Goal: Information Seeking & Learning: Understand process/instructions

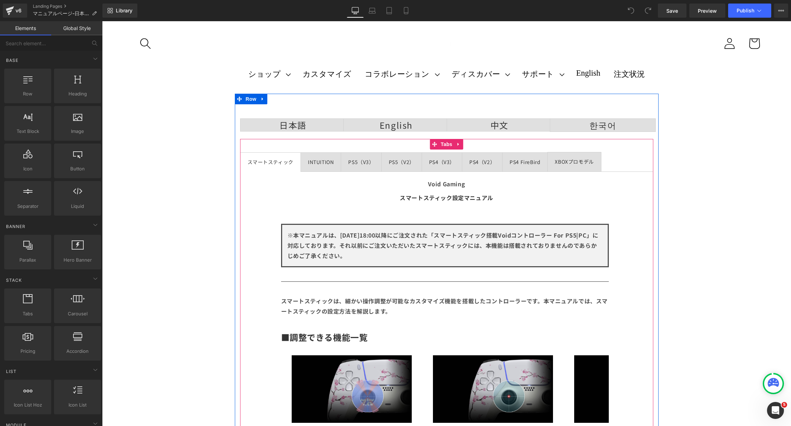
click at [522, 162] on div "PS4 FireBird" at bounding box center [525, 161] width 31 height 9
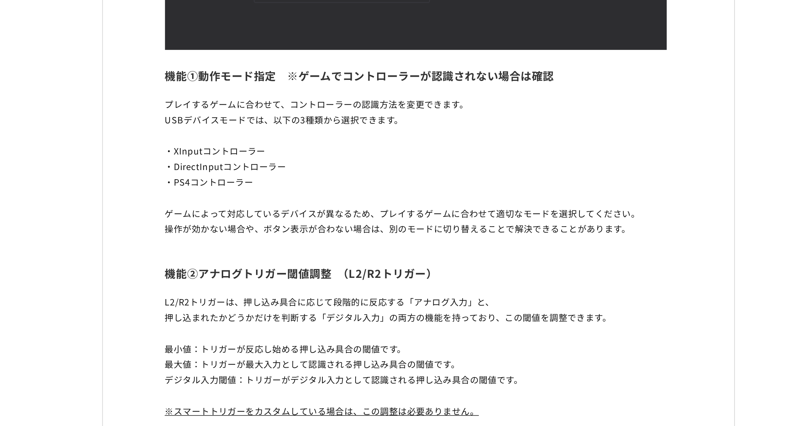
scroll to position [3662, 0]
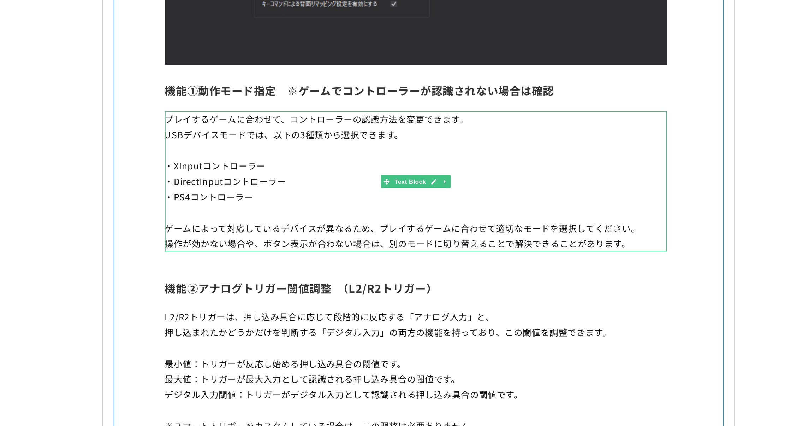
click at [153, 105] on p "・PS4コントローラー" at bounding box center [234, 100] width 328 height 10
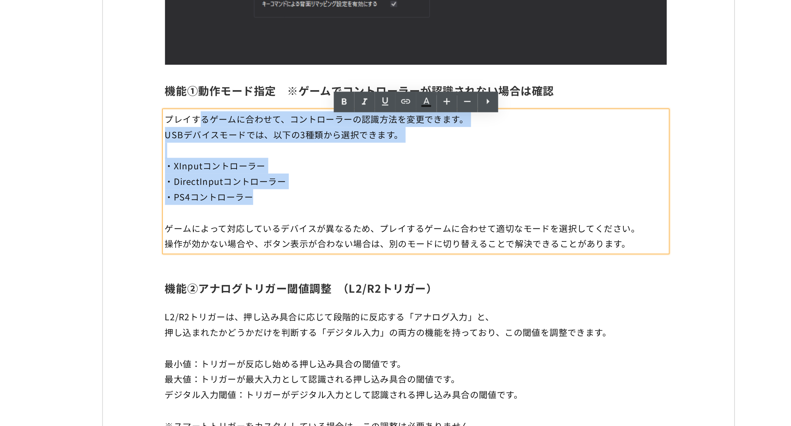
drag, startPoint x: 153, startPoint y: 105, endPoint x: 95, endPoint y: 50, distance: 79.2
click at [95, 50] on div "プレイするゲームに合わせて、コントローラーの認識方法を変更できます。 USBデバイスモードでは、以下の3種類から選択できます。 ・XInputコントローラー …" at bounding box center [234, 89] width 328 height 91
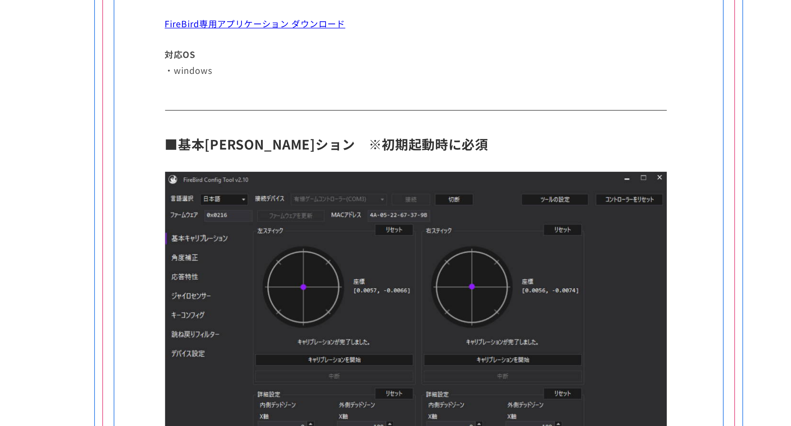
scroll to position [237, 0]
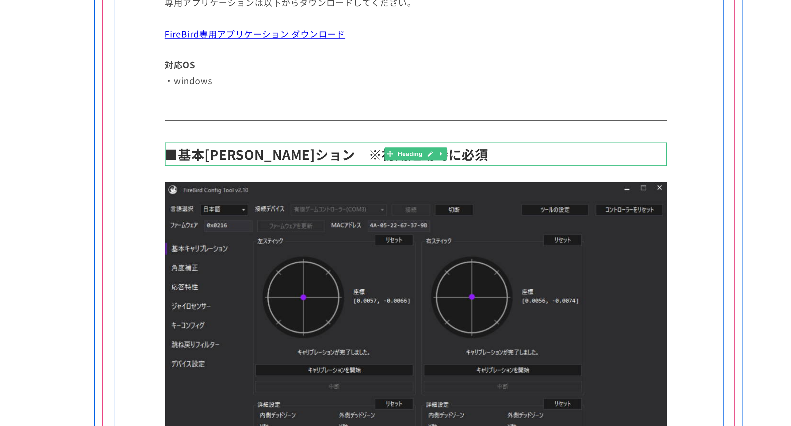
click at [242, 68] on link at bounding box center [243, 72] width 7 height 8
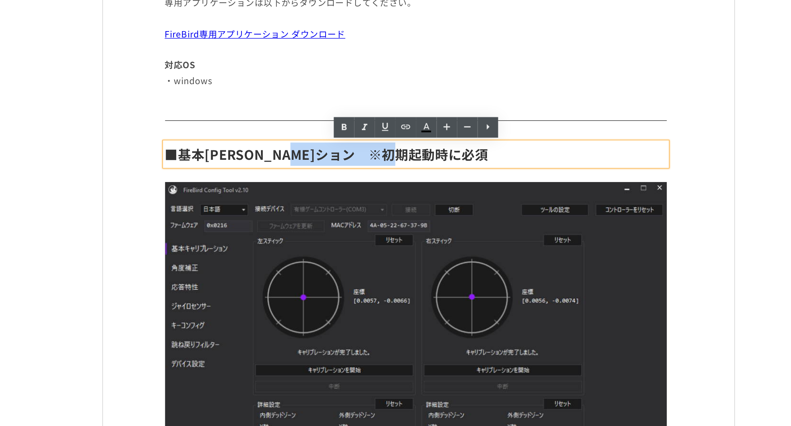
drag, startPoint x: 267, startPoint y: 71, endPoint x: 184, endPoint y: 72, distance: 83.0
click at [184, 72] on h2 "■基本[PERSON_NAME]ション　※初期起動時に必須" at bounding box center [234, 72] width 328 height 15
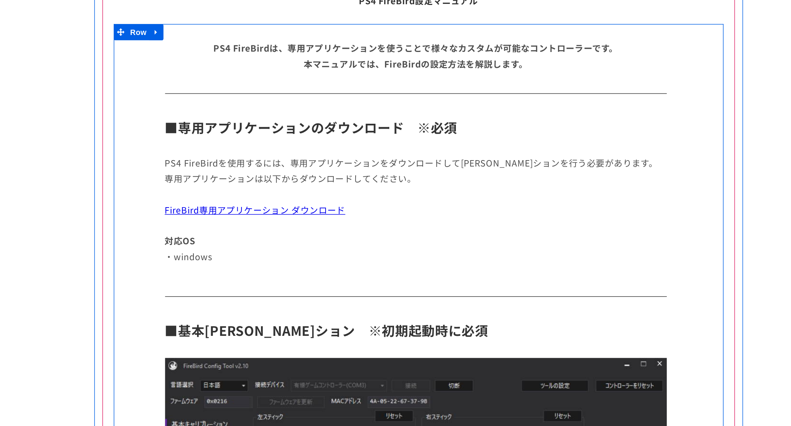
scroll to position [0, 0]
